Goal: Task Accomplishment & Management: Complete application form

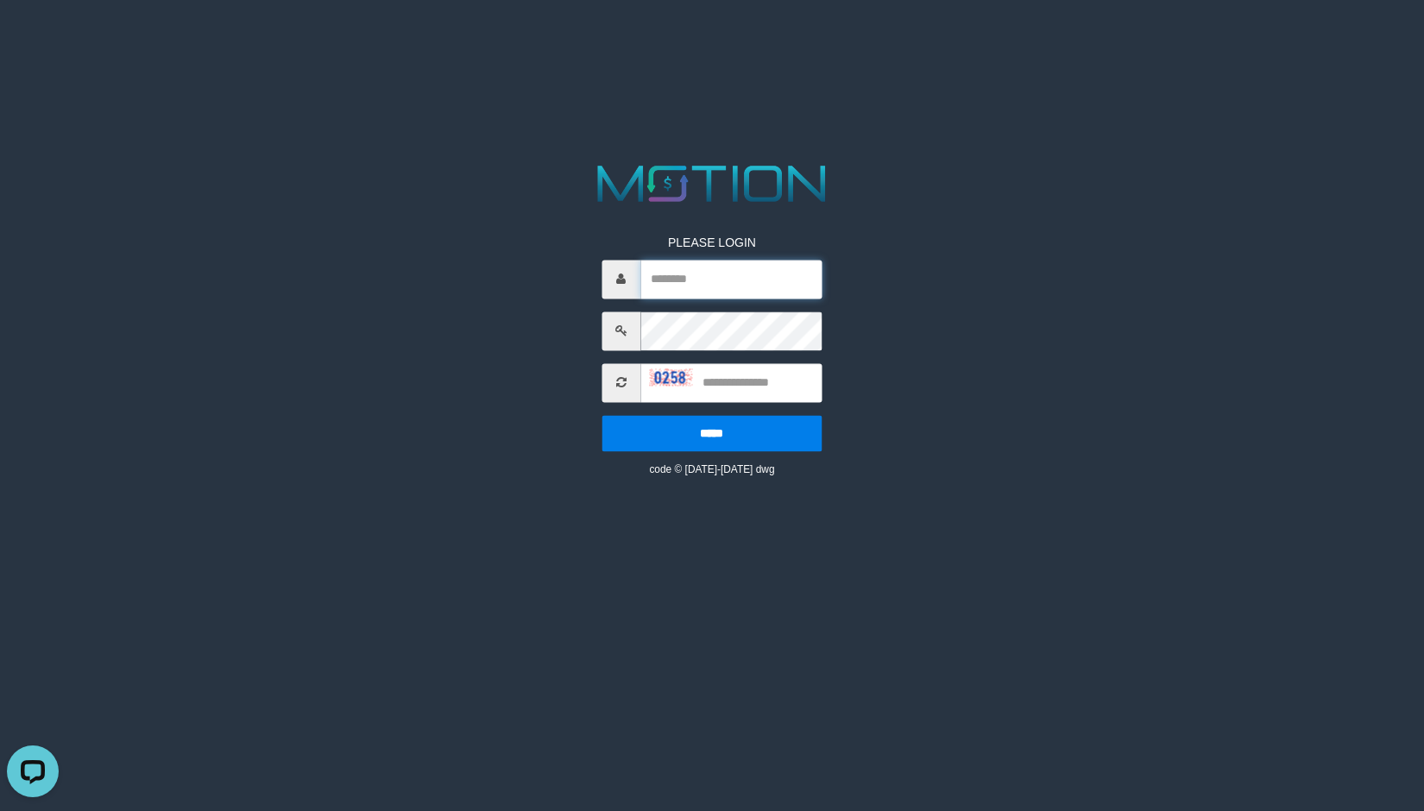
type input "*******"
